Goal: Communication & Community: Ask a question

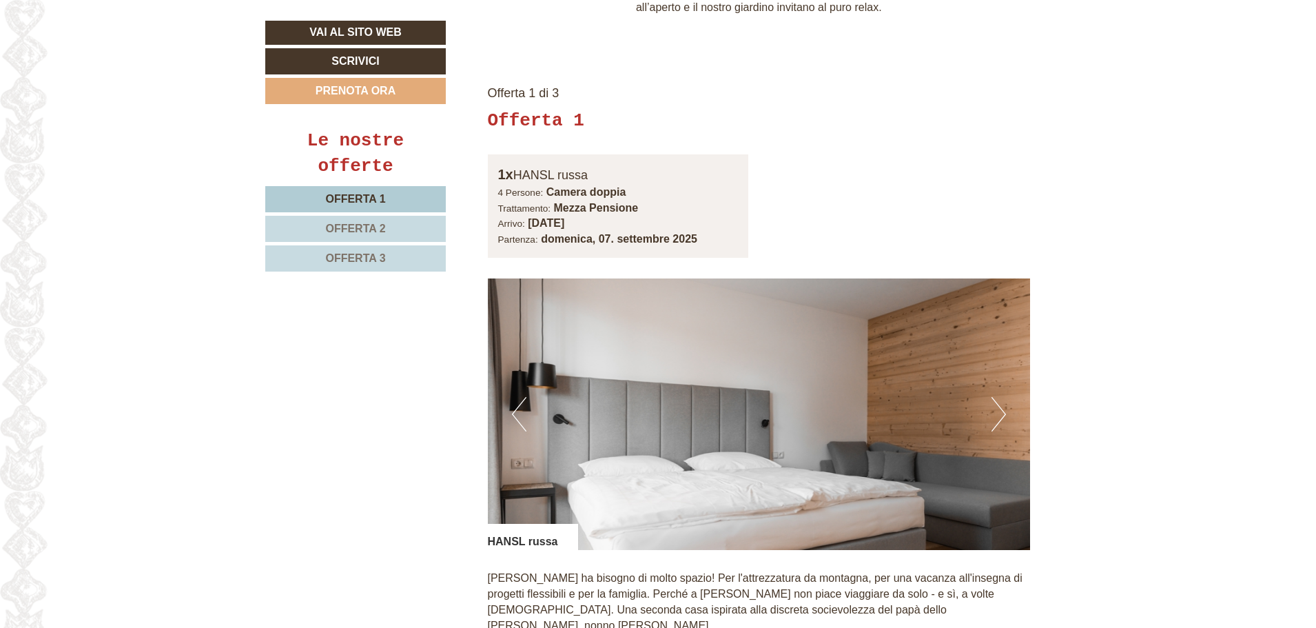
scroll to position [964, 0]
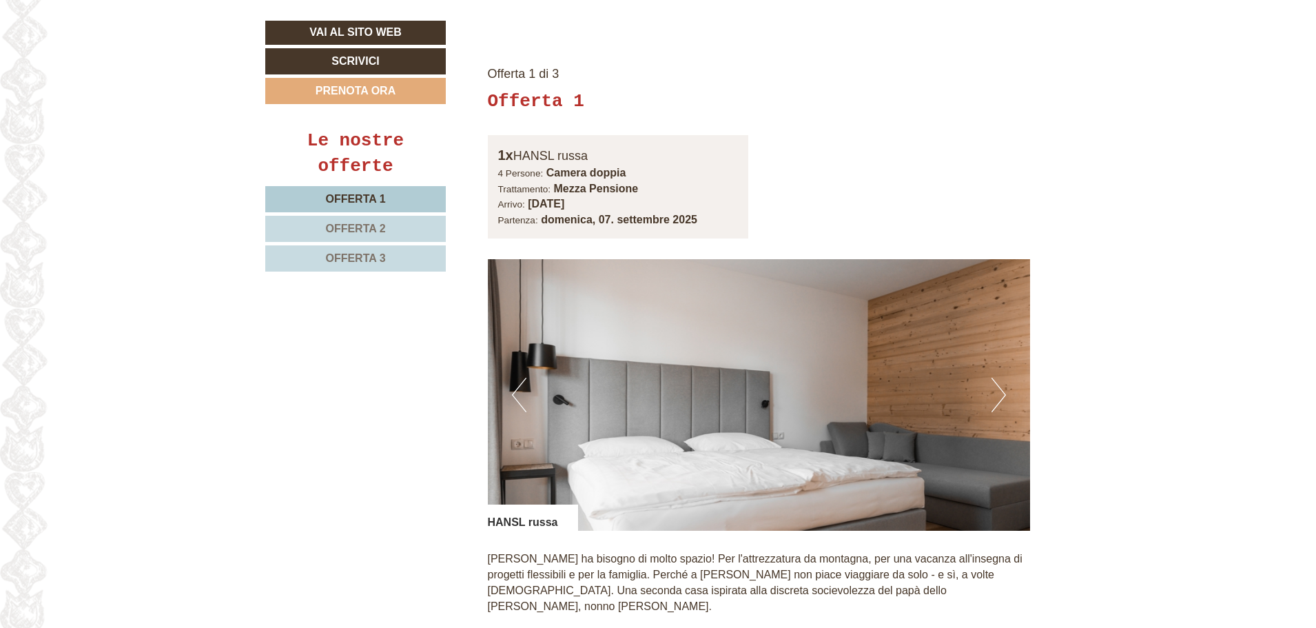
click at [1009, 376] on img at bounding box center [759, 394] width 543 height 271
click at [1004, 378] on button "Next" at bounding box center [998, 395] width 14 height 34
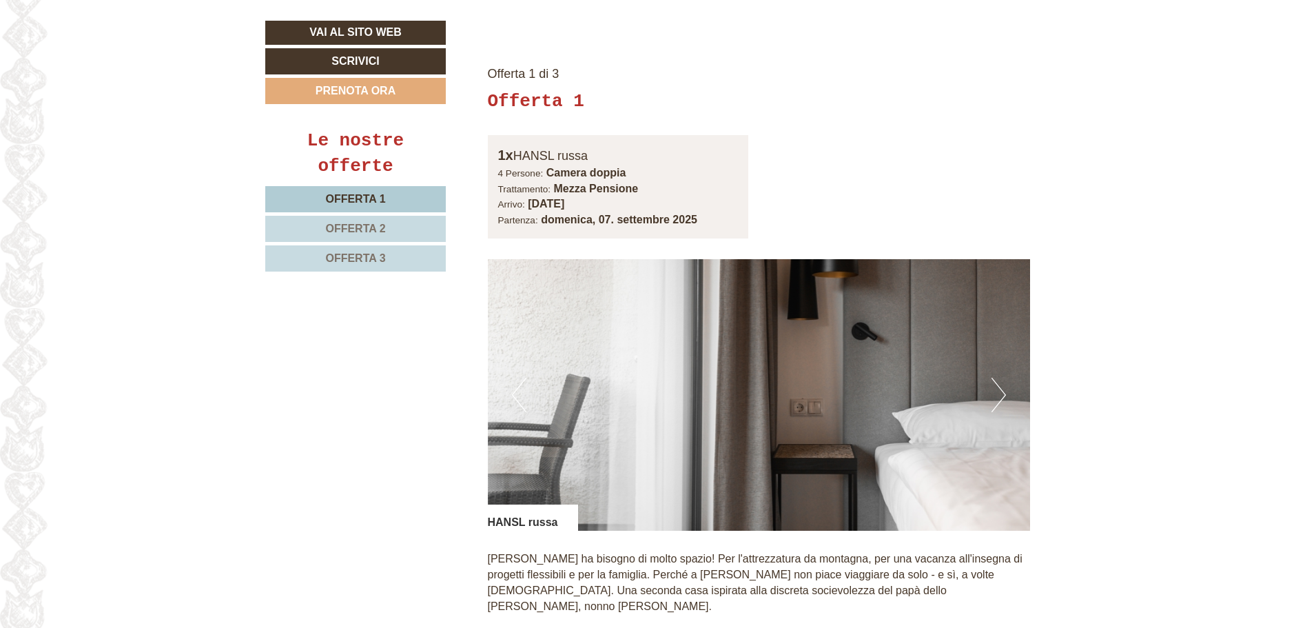
click at [999, 380] on button "Next" at bounding box center [998, 395] width 14 height 34
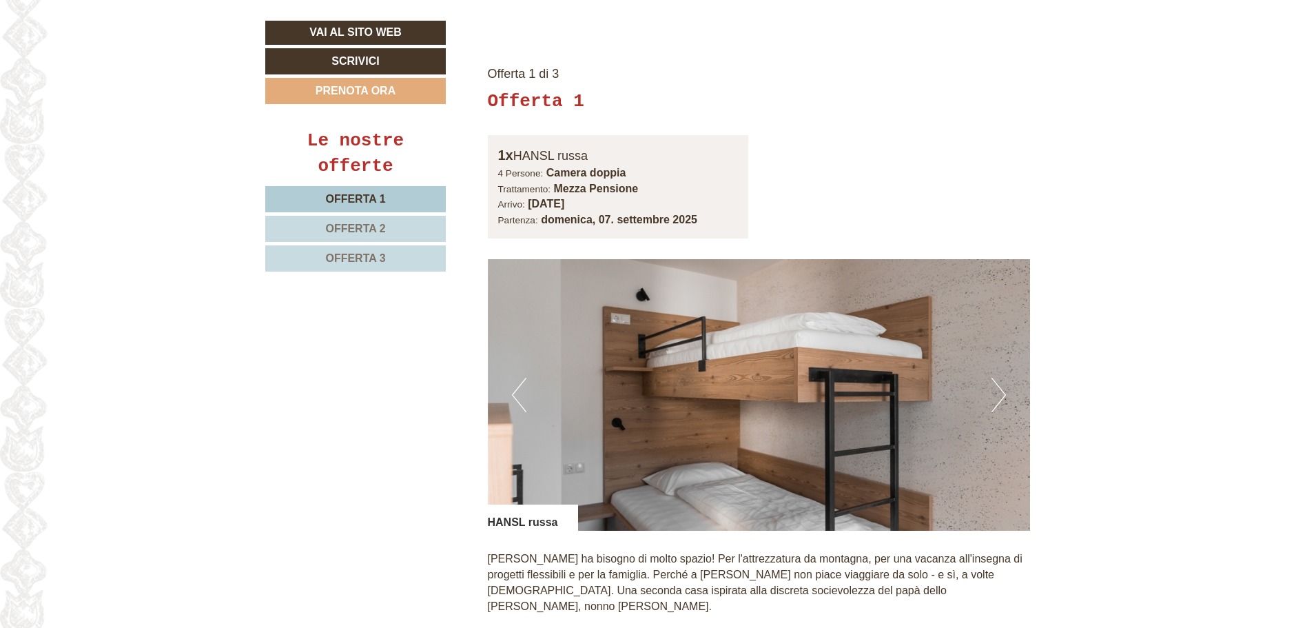
click at [999, 380] on button "Next" at bounding box center [998, 395] width 14 height 34
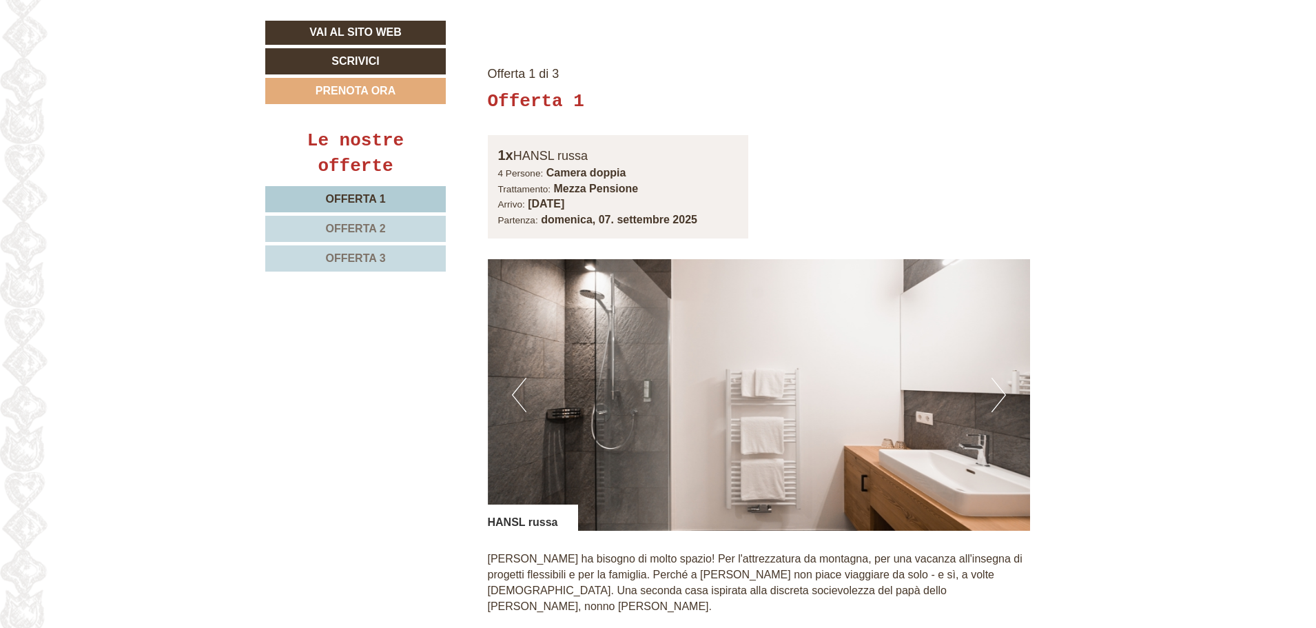
click at [999, 380] on button "Next" at bounding box center [998, 395] width 14 height 34
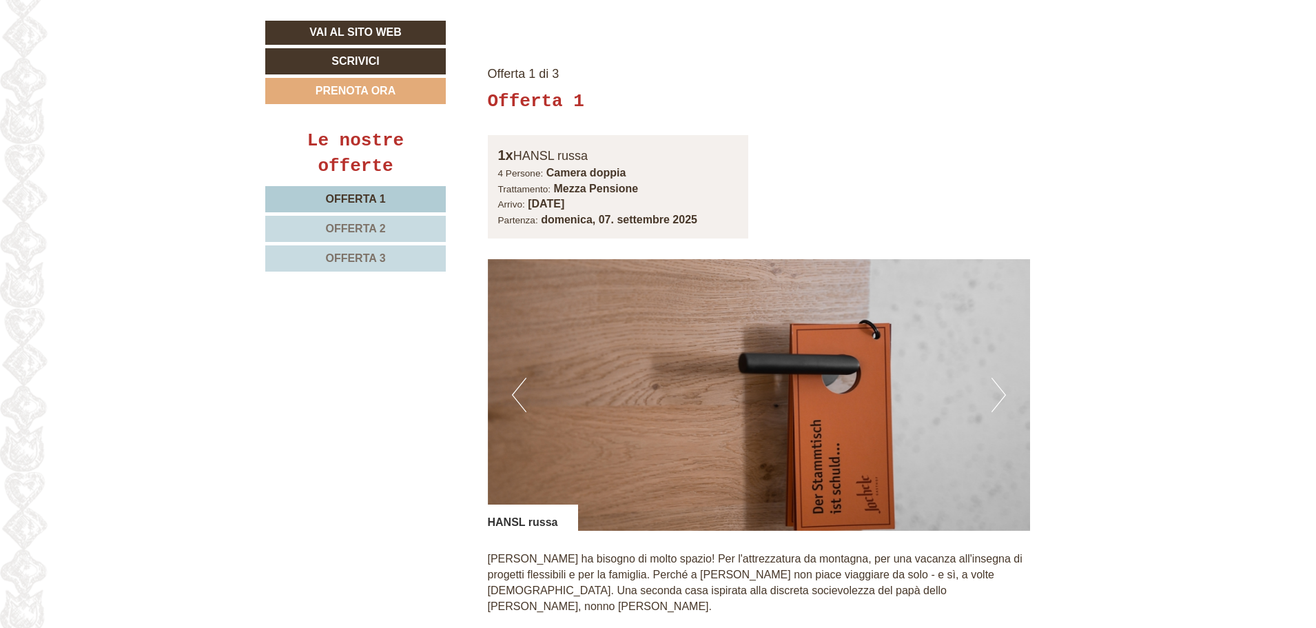
click at [999, 380] on button "Next" at bounding box center [998, 395] width 14 height 34
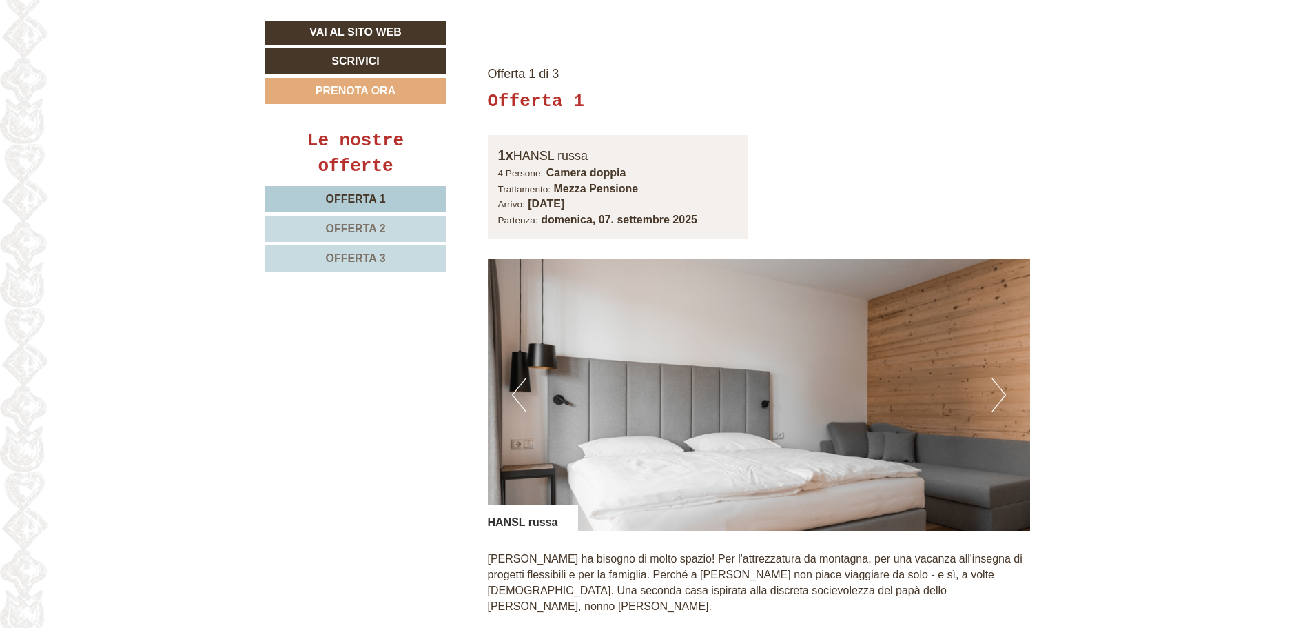
click at [999, 380] on button "Next" at bounding box center [998, 395] width 14 height 34
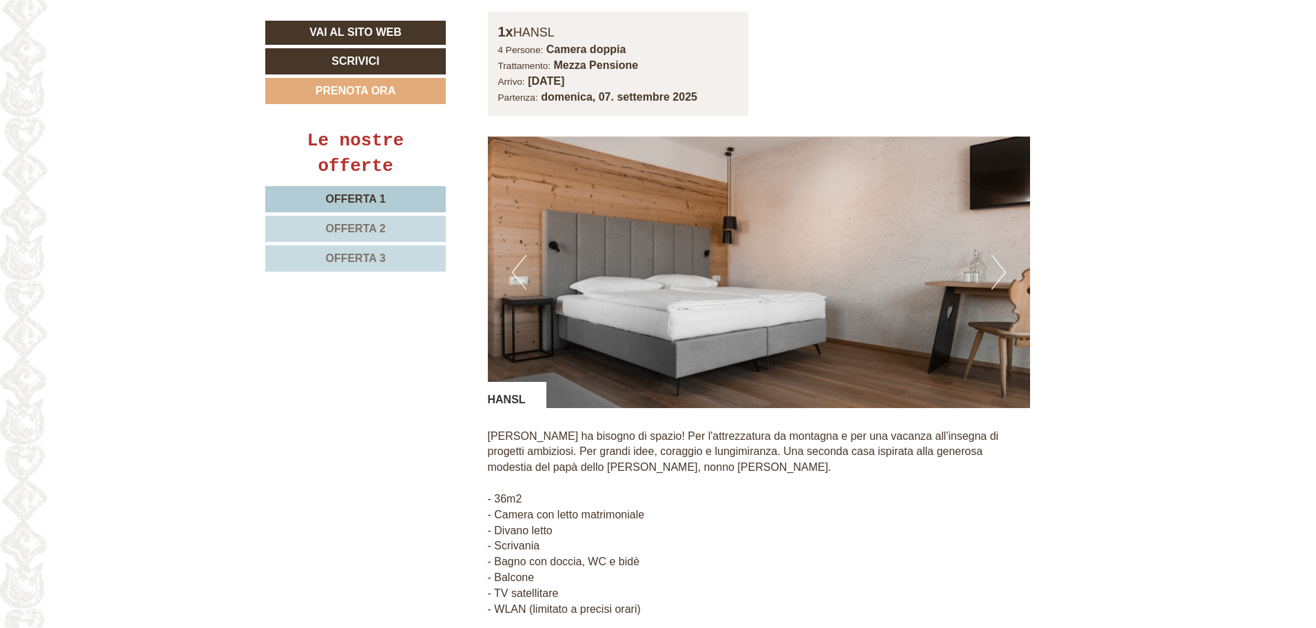
scroll to position [2273, 0]
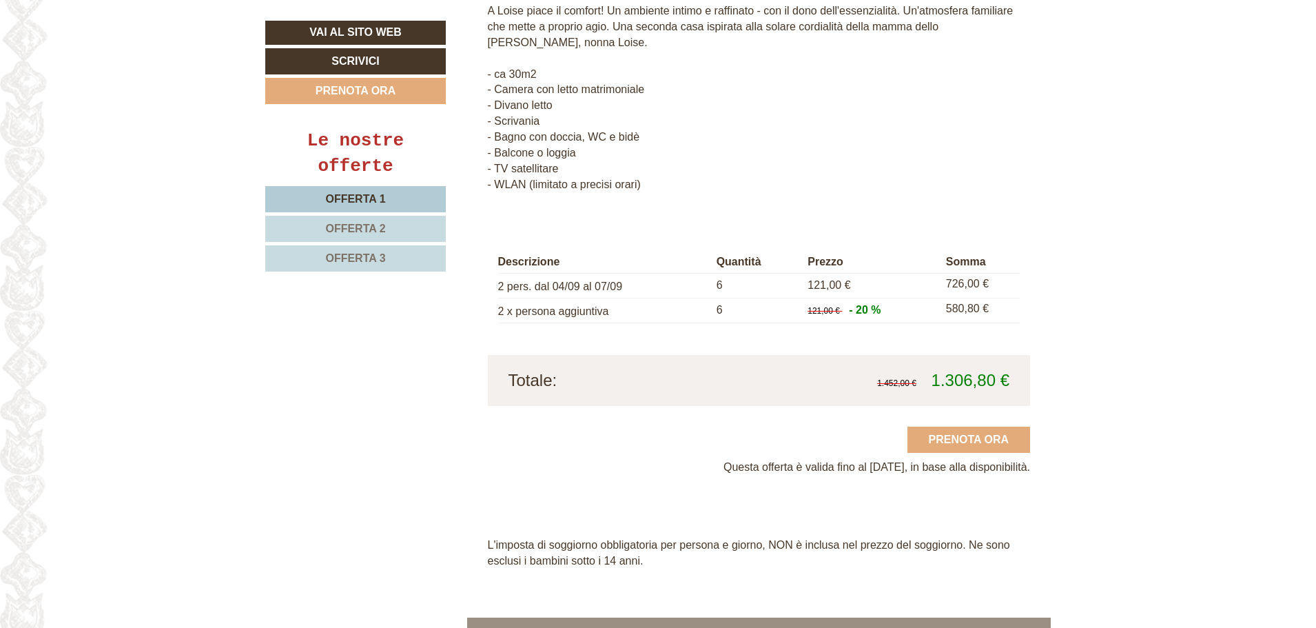
click at [370, 229] on span "Offerta 2" at bounding box center [355, 229] width 60 height 12
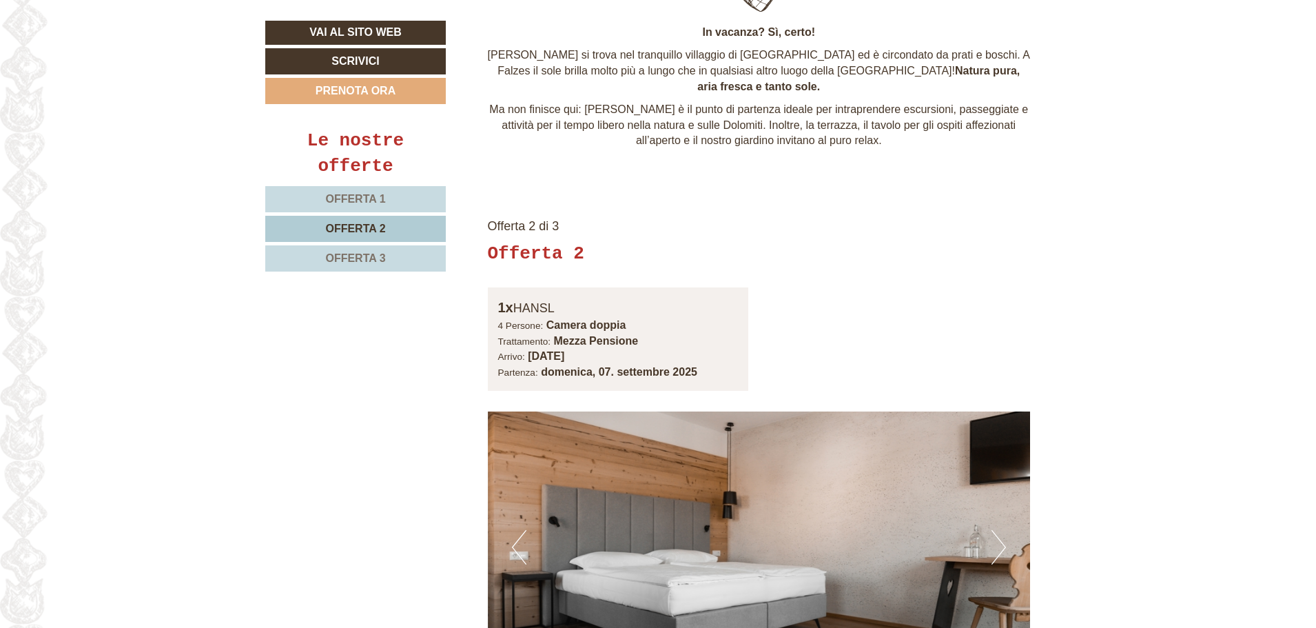
scroll to position [827, 0]
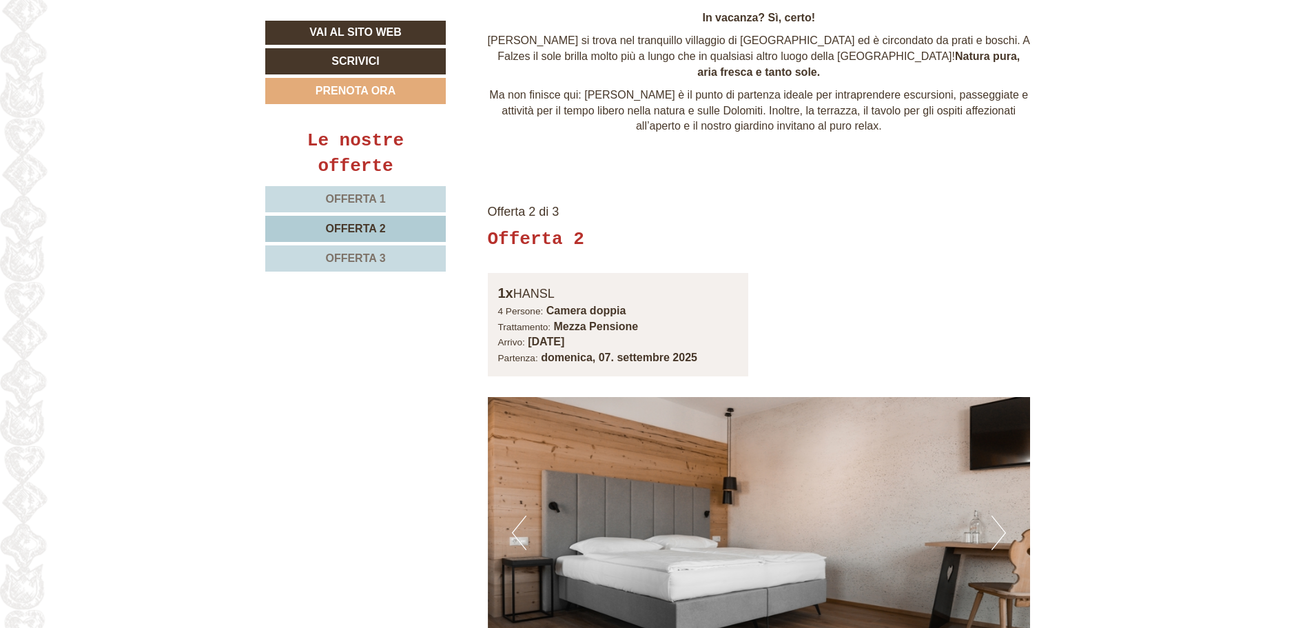
click at [405, 257] on link "Offerta 3" at bounding box center [355, 258] width 180 height 26
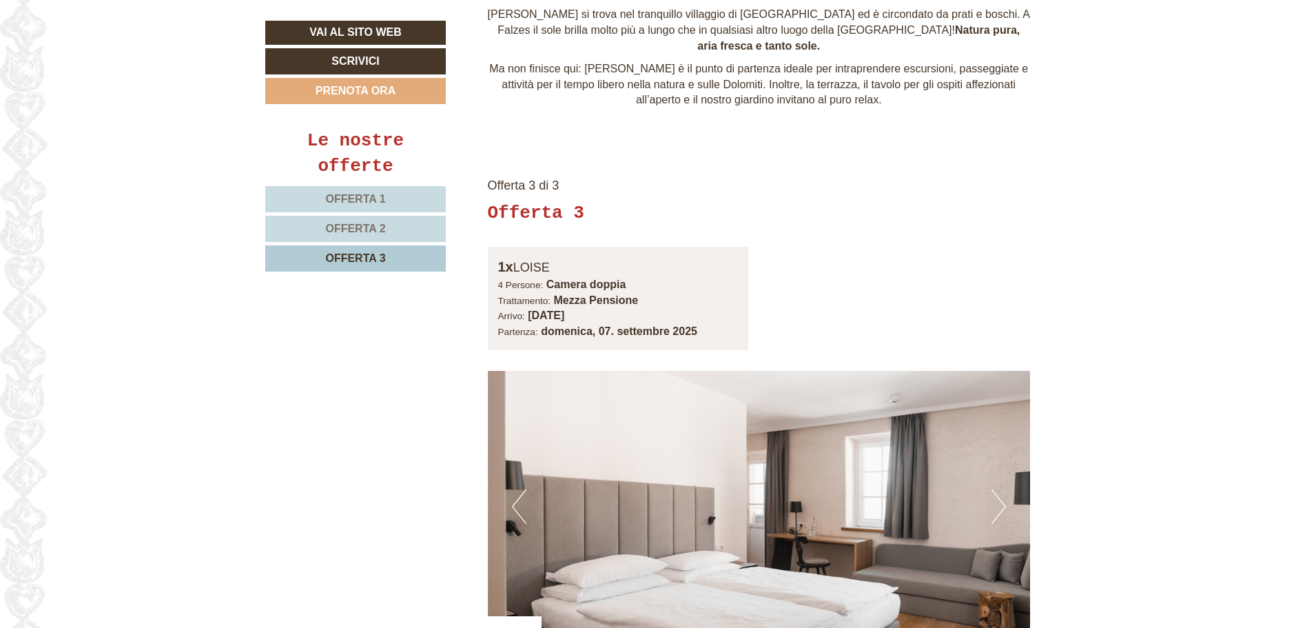
scroll to position [800, 0]
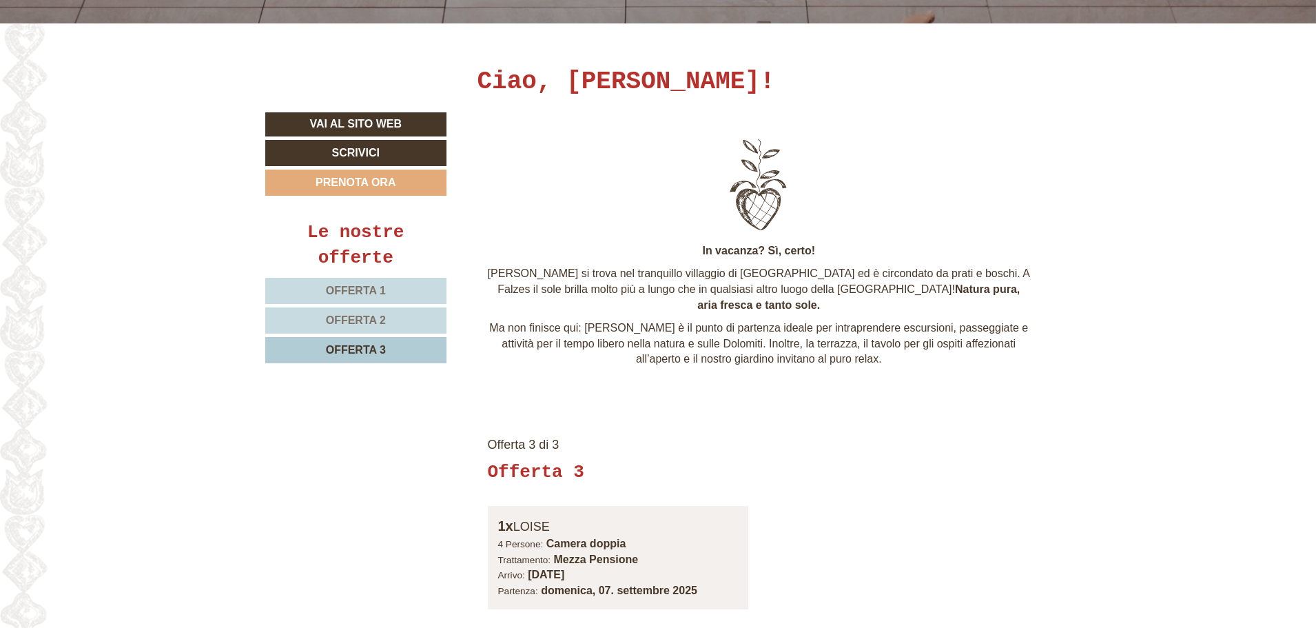
click at [349, 283] on link "Offerta 1" at bounding box center [355, 291] width 181 height 26
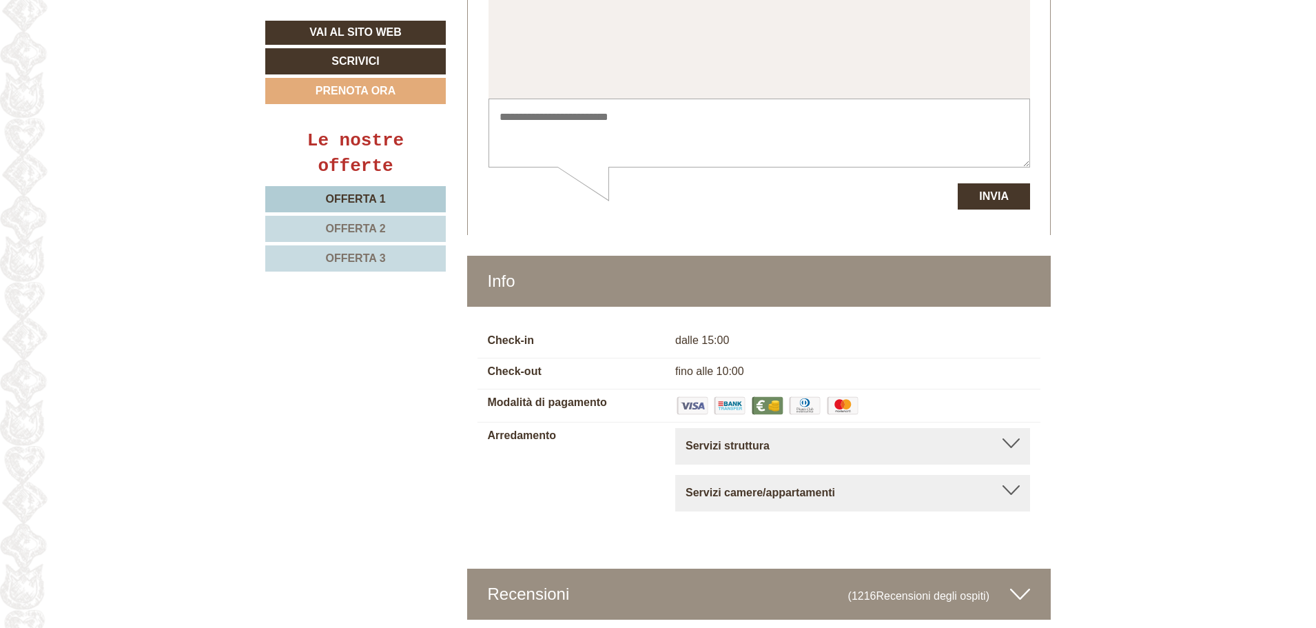
scroll to position [3779, 0]
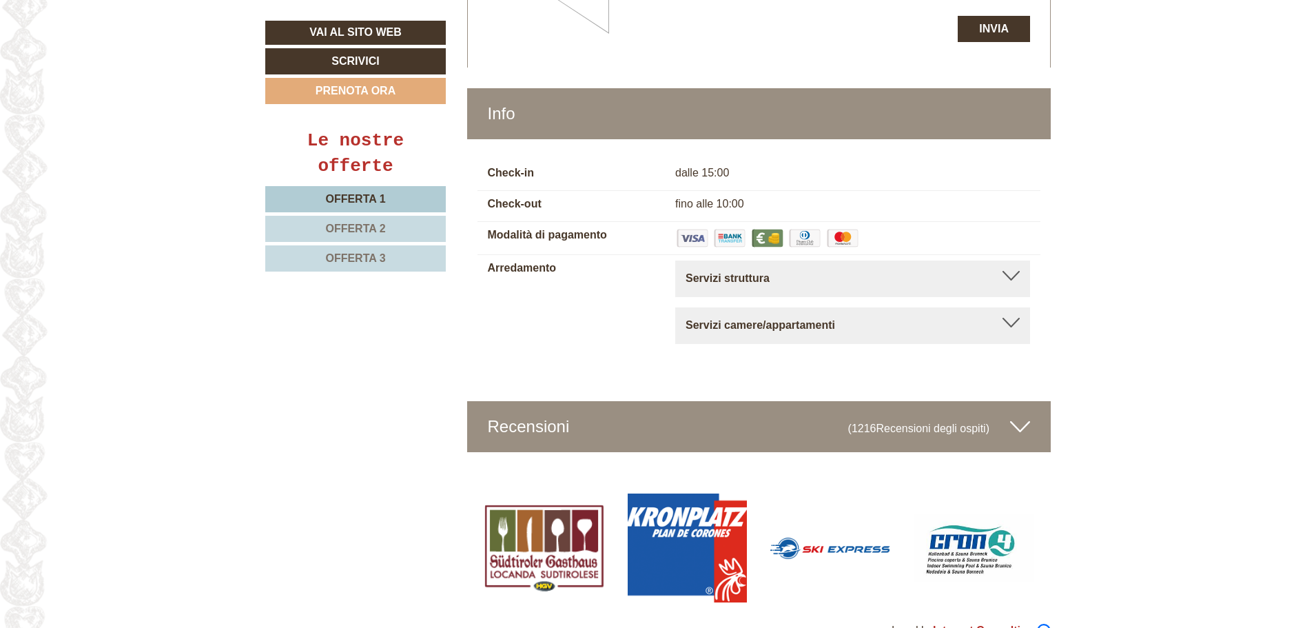
click at [347, 224] on span "Offerta 2" at bounding box center [355, 229] width 60 height 12
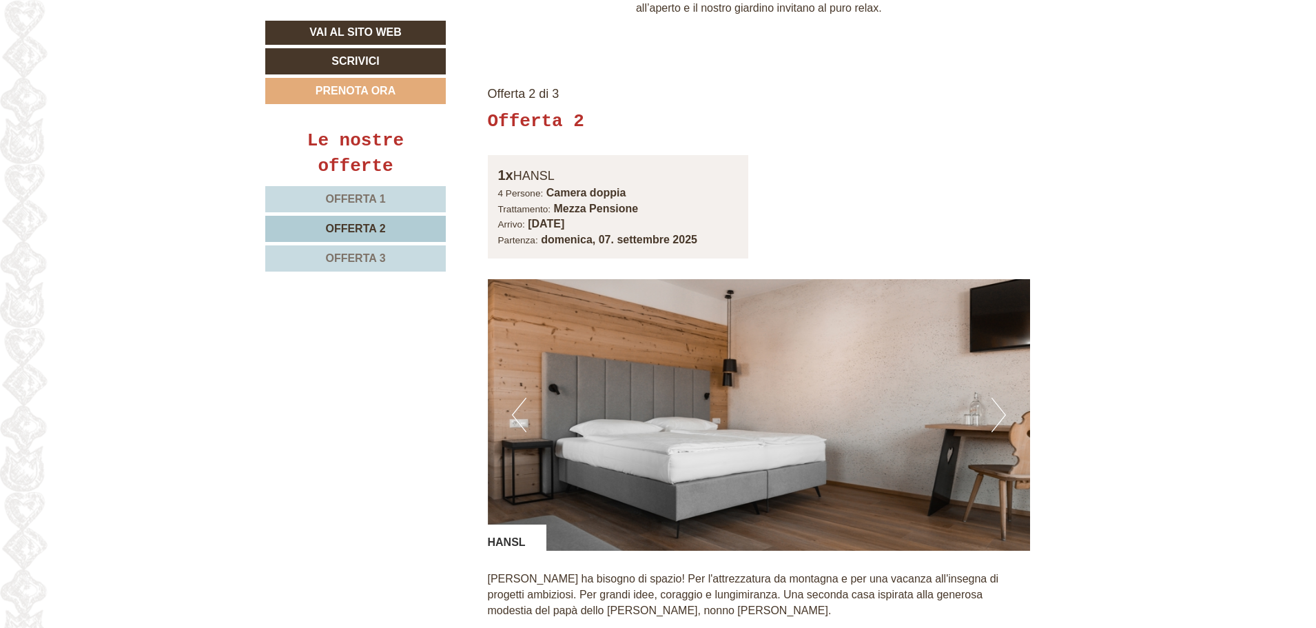
scroll to position [924, 0]
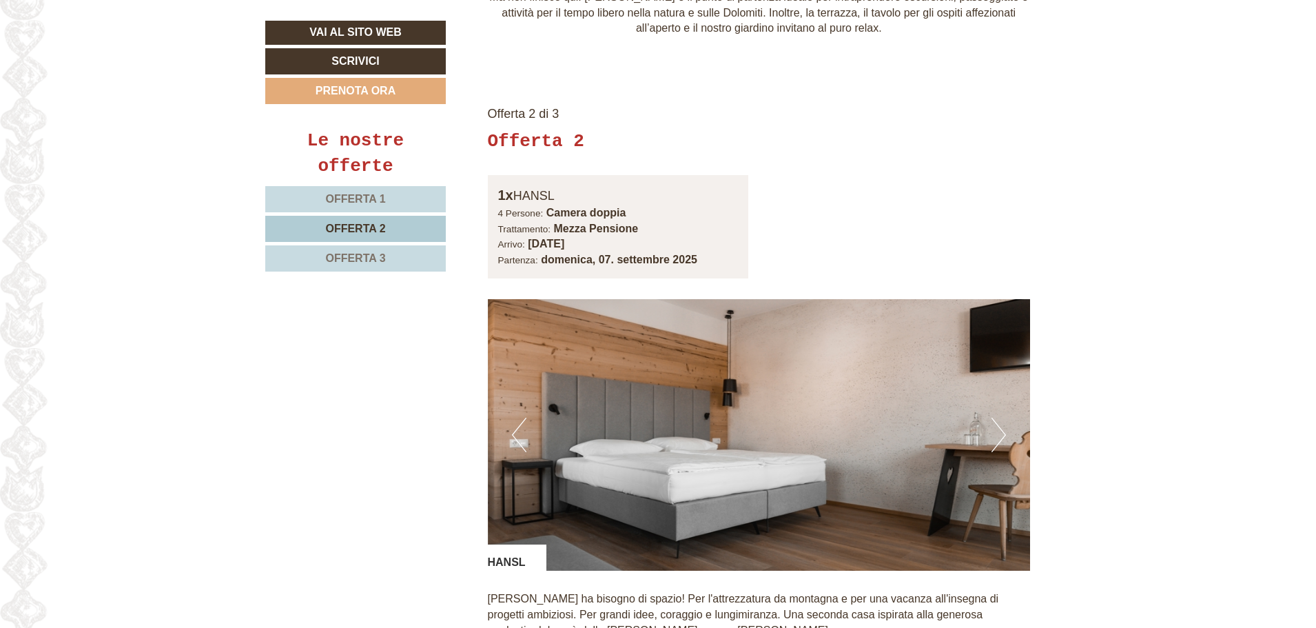
click at [362, 256] on span "Offerta 3" at bounding box center [355, 258] width 60 height 12
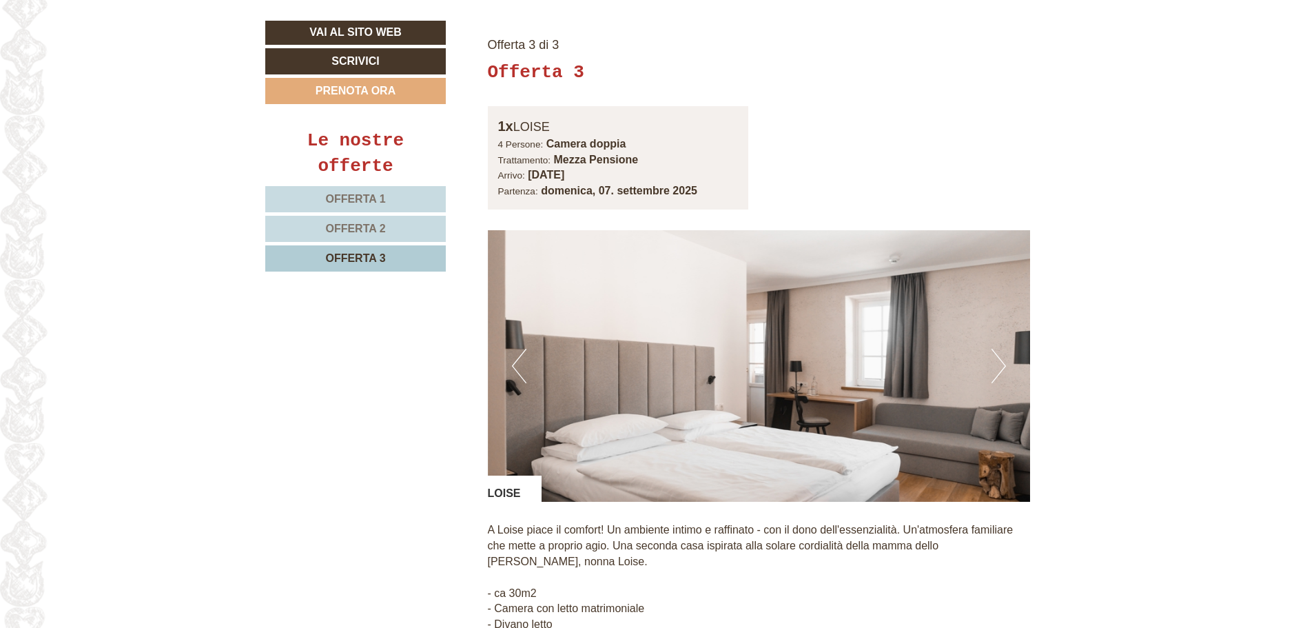
click at [373, 231] on span "Offerta 2" at bounding box center [355, 229] width 60 height 12
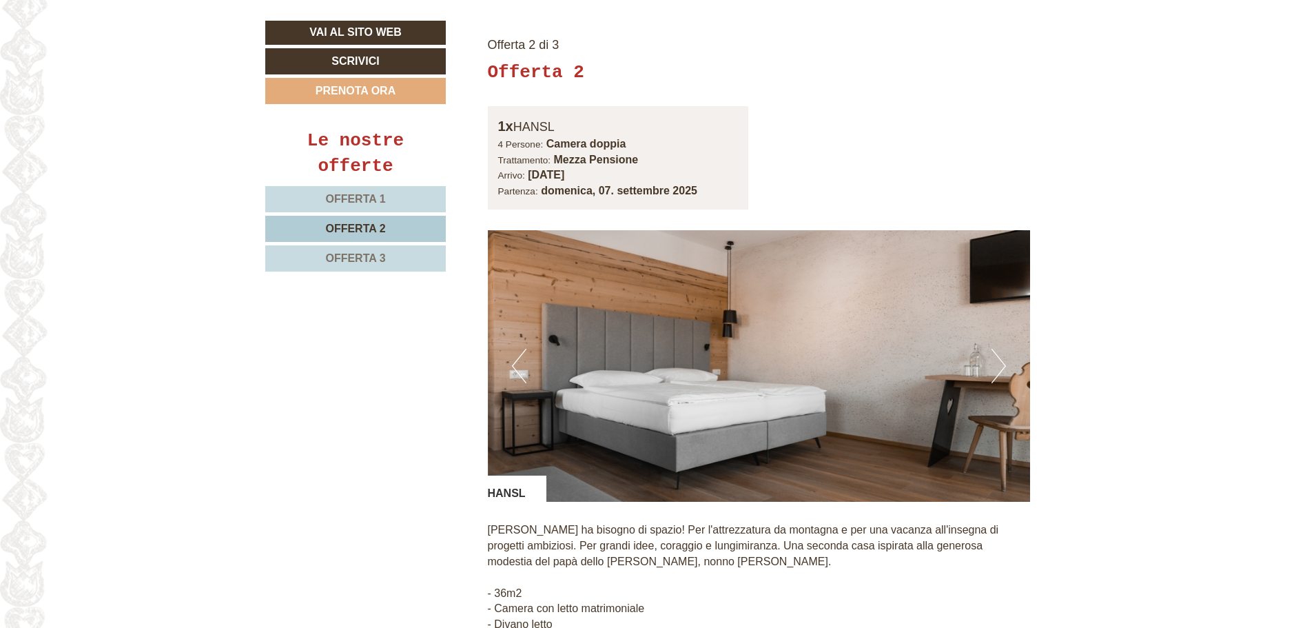
click at [369, 202] on span "Offerta 1" at bounding box center [355, 199] width 60 height 12
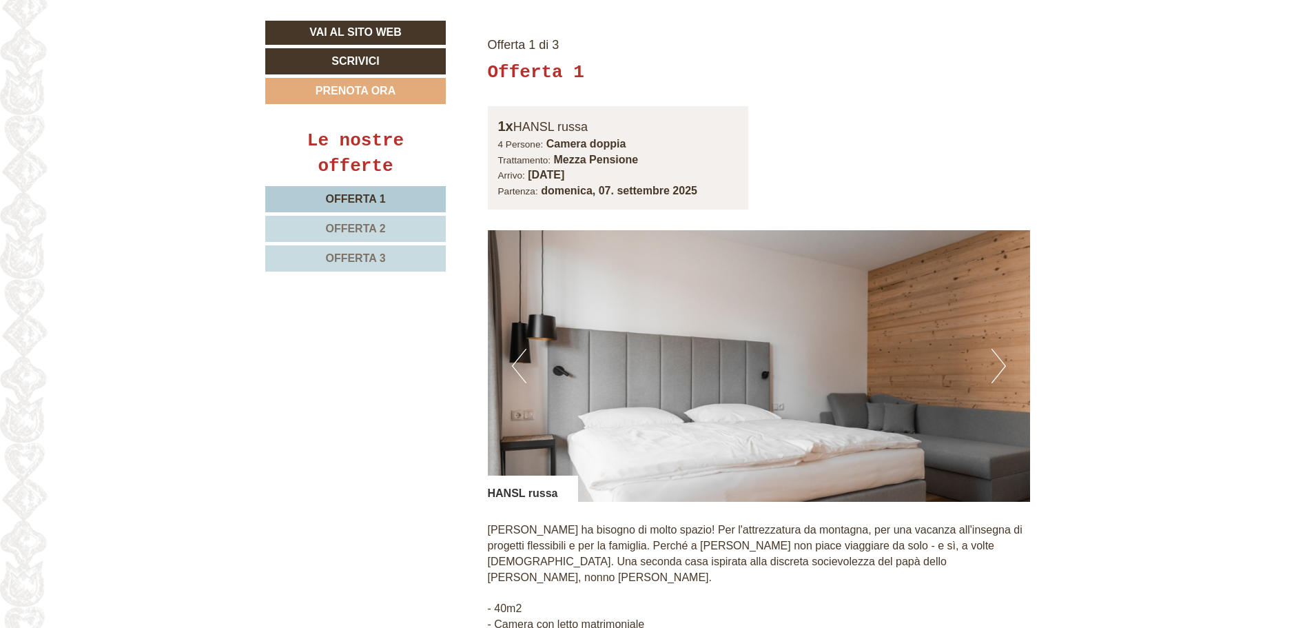
click at [375, 258] on span "Offerta 3" at bounding box center [355, 258] width 60 height 12
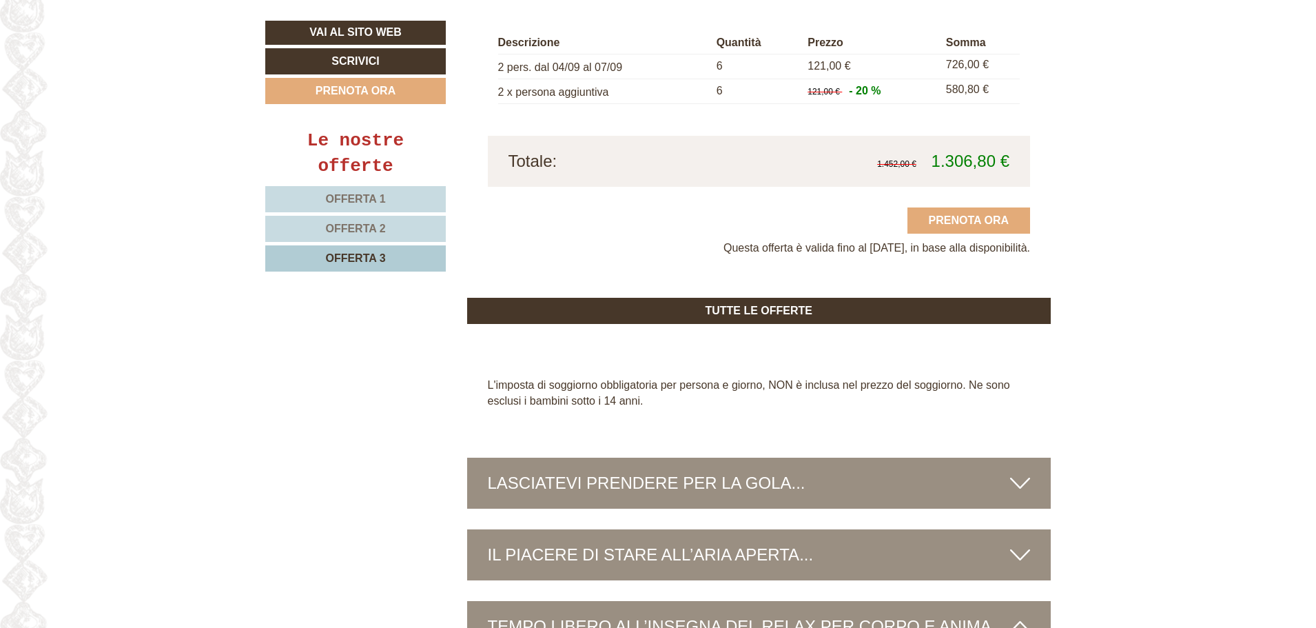
scroll to position [1338, 0]
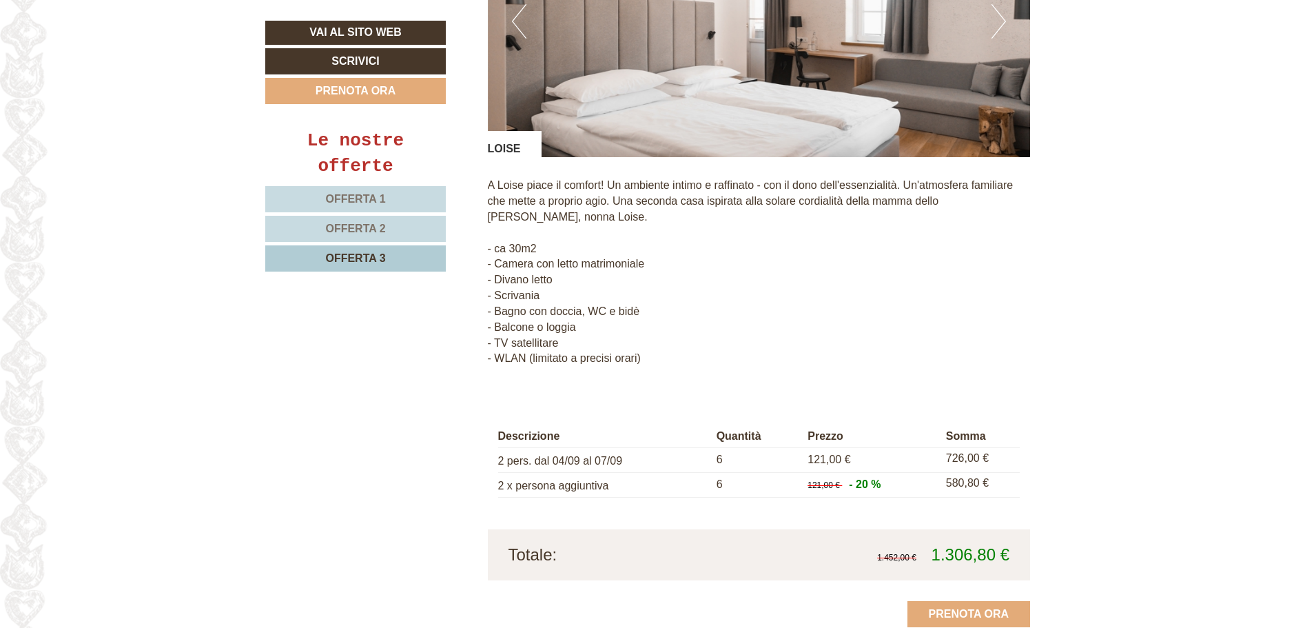
click at [383, 234] on link "Offerta 2" at bounding box center [355, 229] width 180 height 26
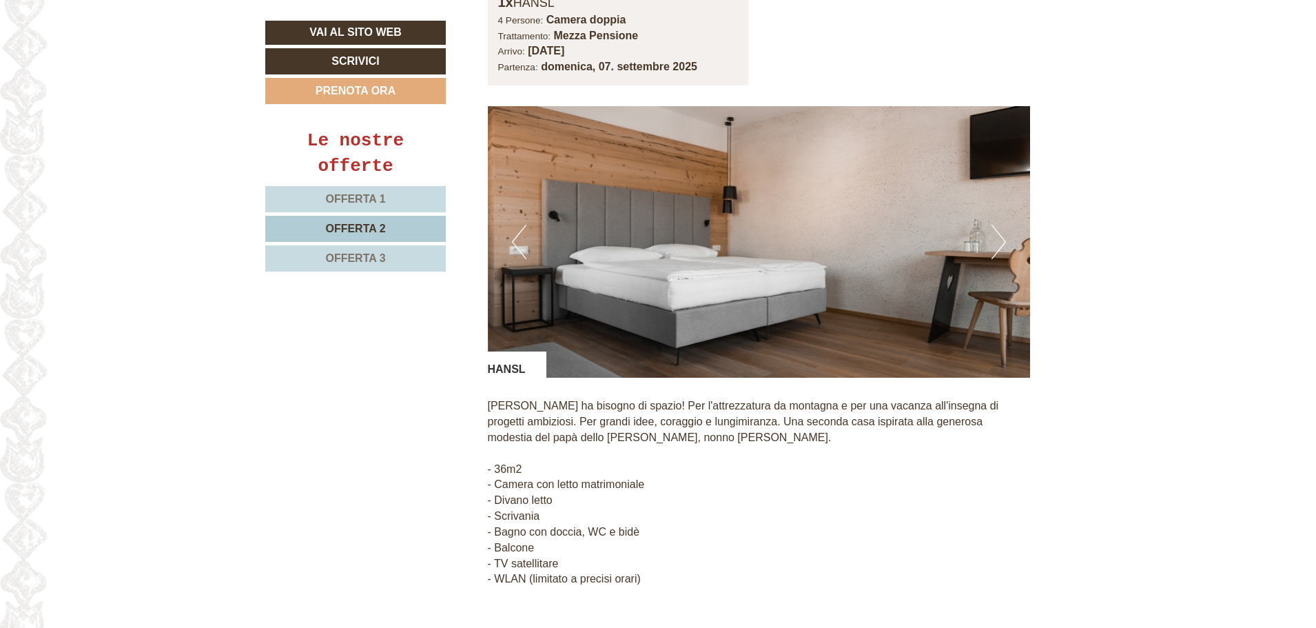
scroll to position [1131, 0]
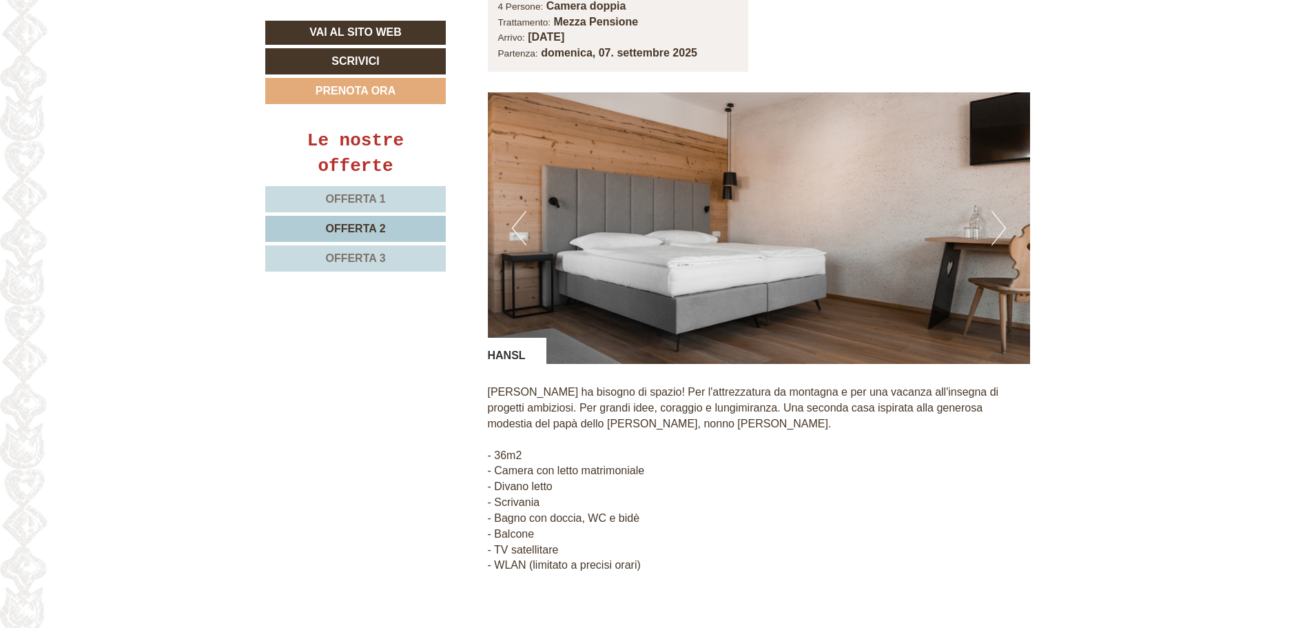
click at [391, 198] on link "Offerta 1" at bounding box center [355, 199] width 180 height 26
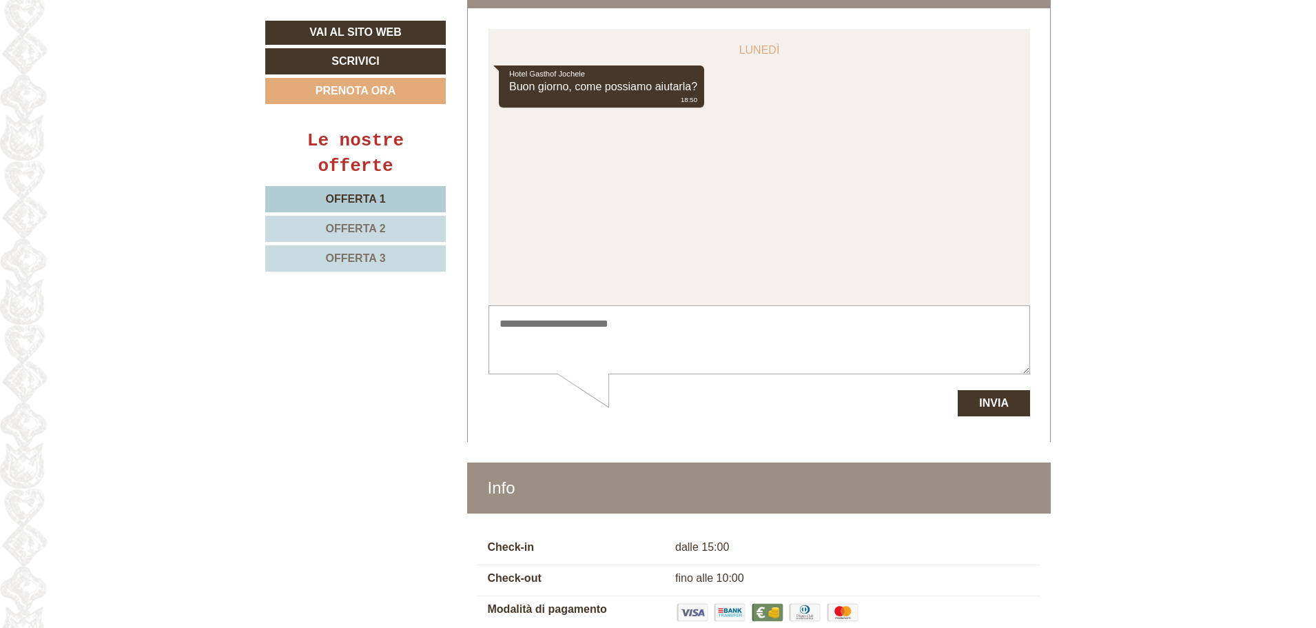
scroll to position [3779, 0]
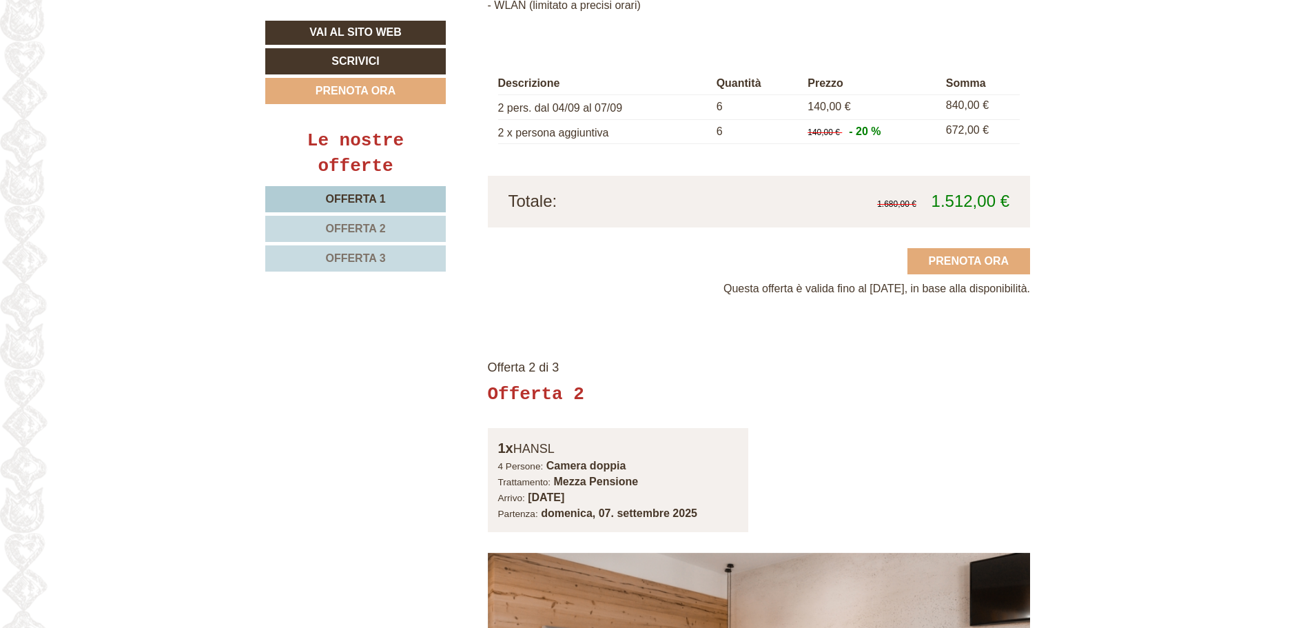
scroll to position [1102, 0]
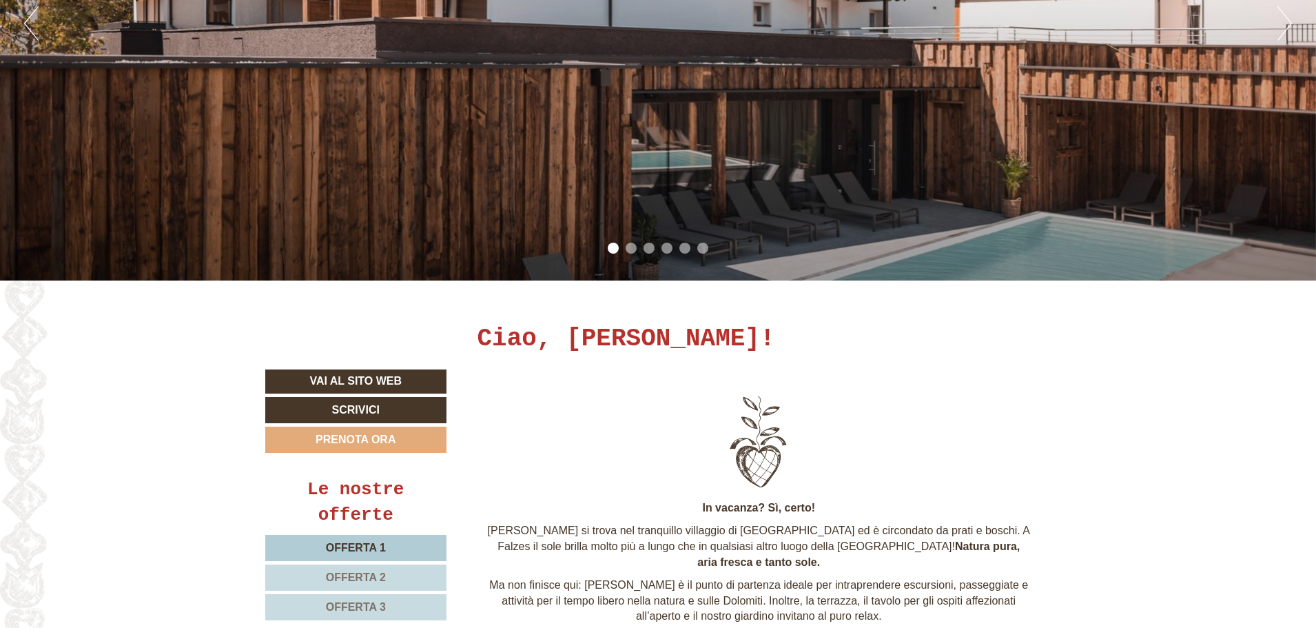
scroll to position [551, 0]
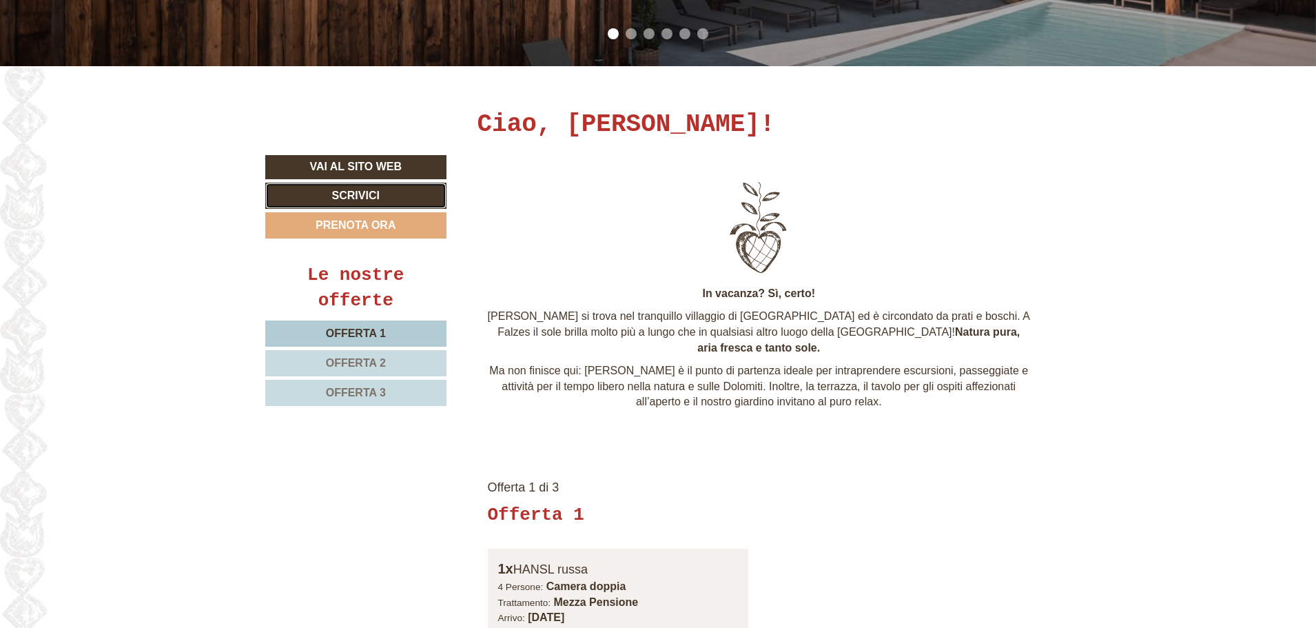
click at [375, 192] on link "Scrivici" at bounding box center [355, 196] width 181 height 26
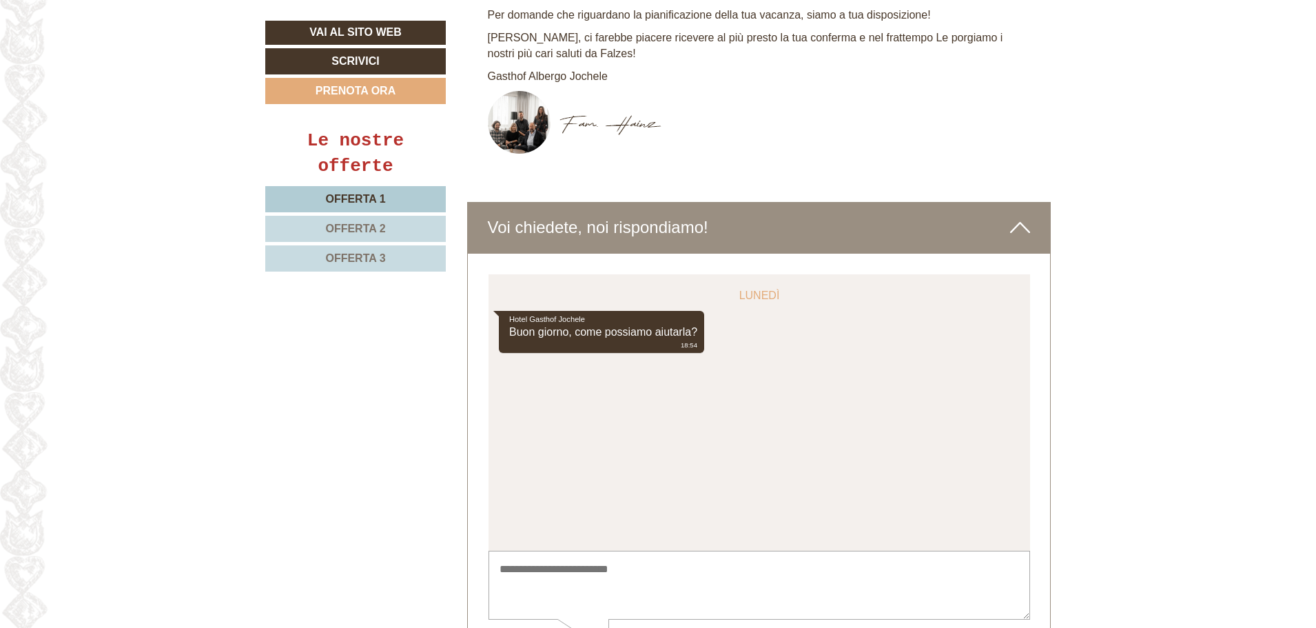
scroll to position [5228, 0]
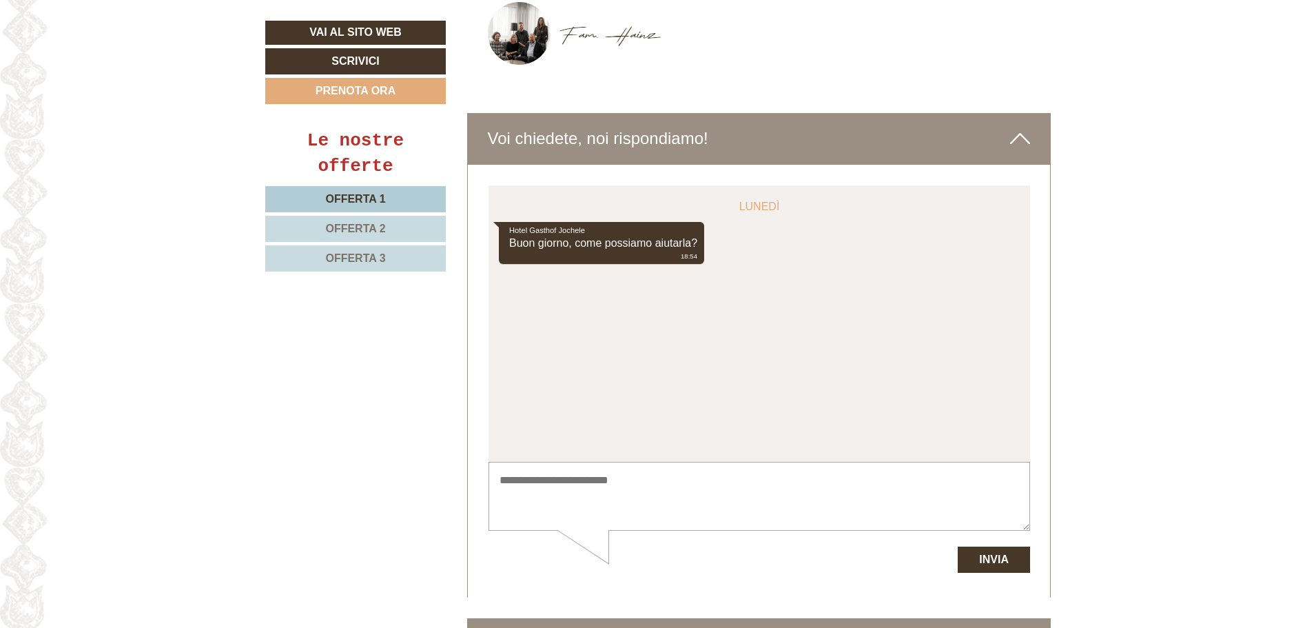
click at [618, 504] on textarea at bounding box center [758, 496] width 541 height 70
type textarea "**********"
click at [996, 564] on button "Invia" at bounding box center [993, 559] width 72 height 26
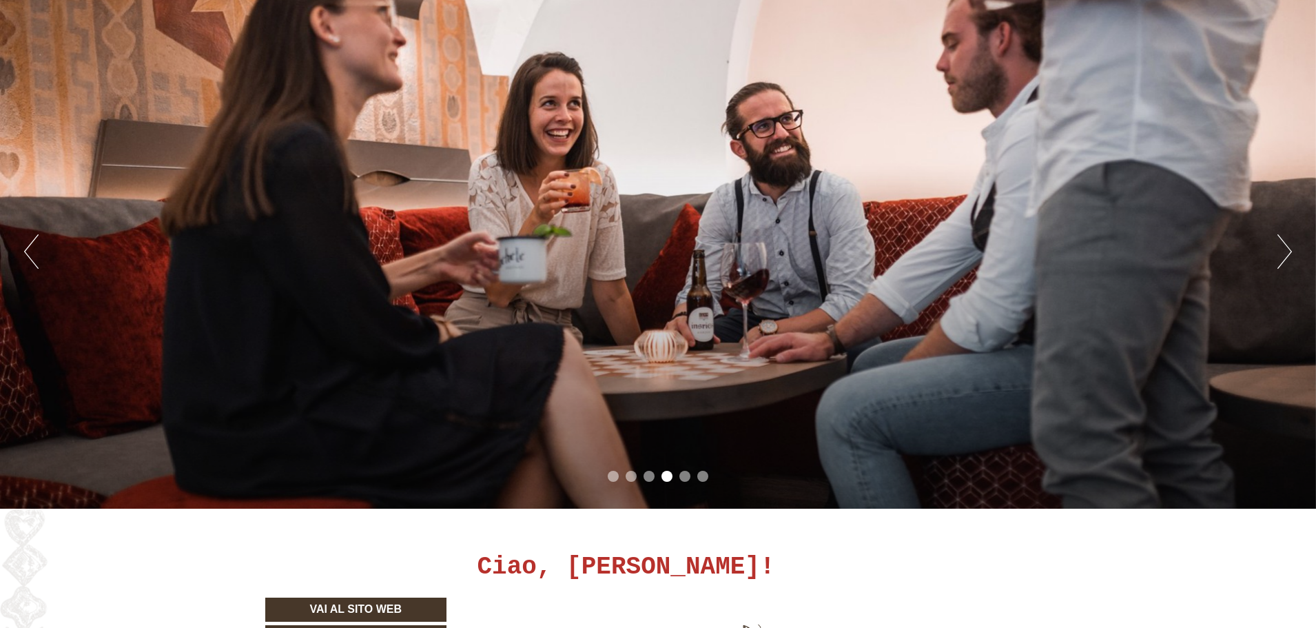
scroll to position [0, 0]
